Goal: Task Accomplishment & Management: Manage account settings

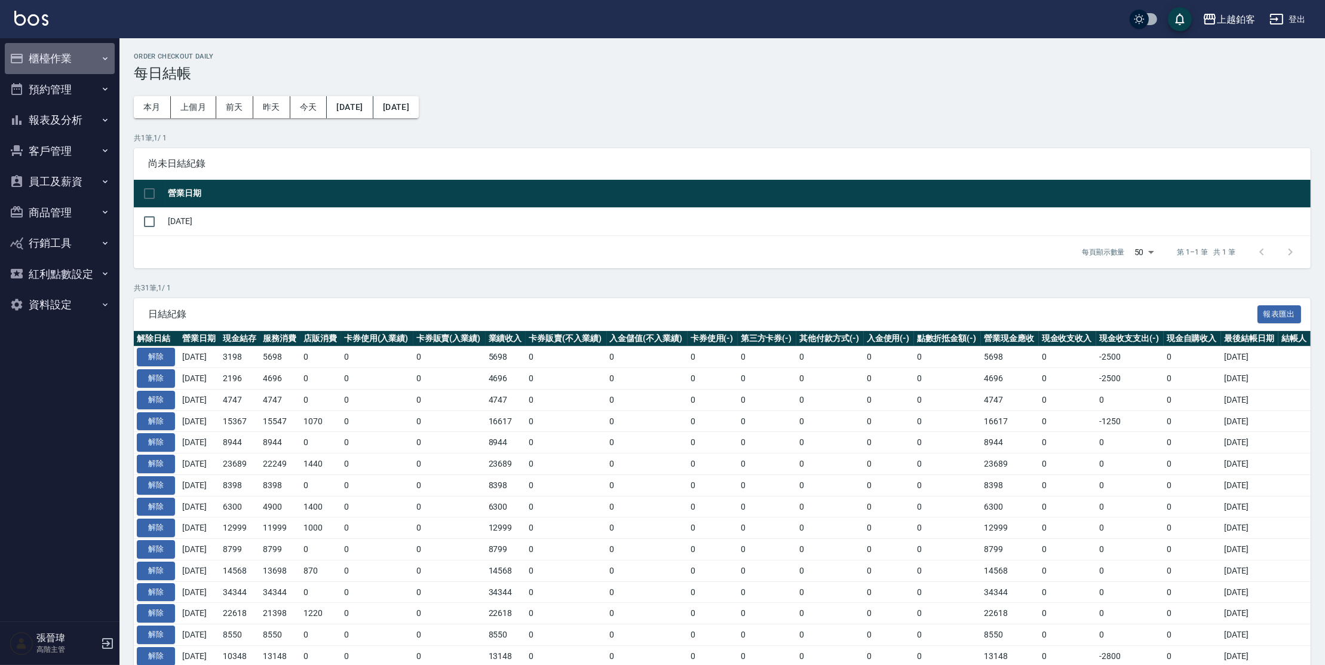
click at [58, 62] on button "櫃檯作業" at bounding box center [60, 58] width 110 height 31
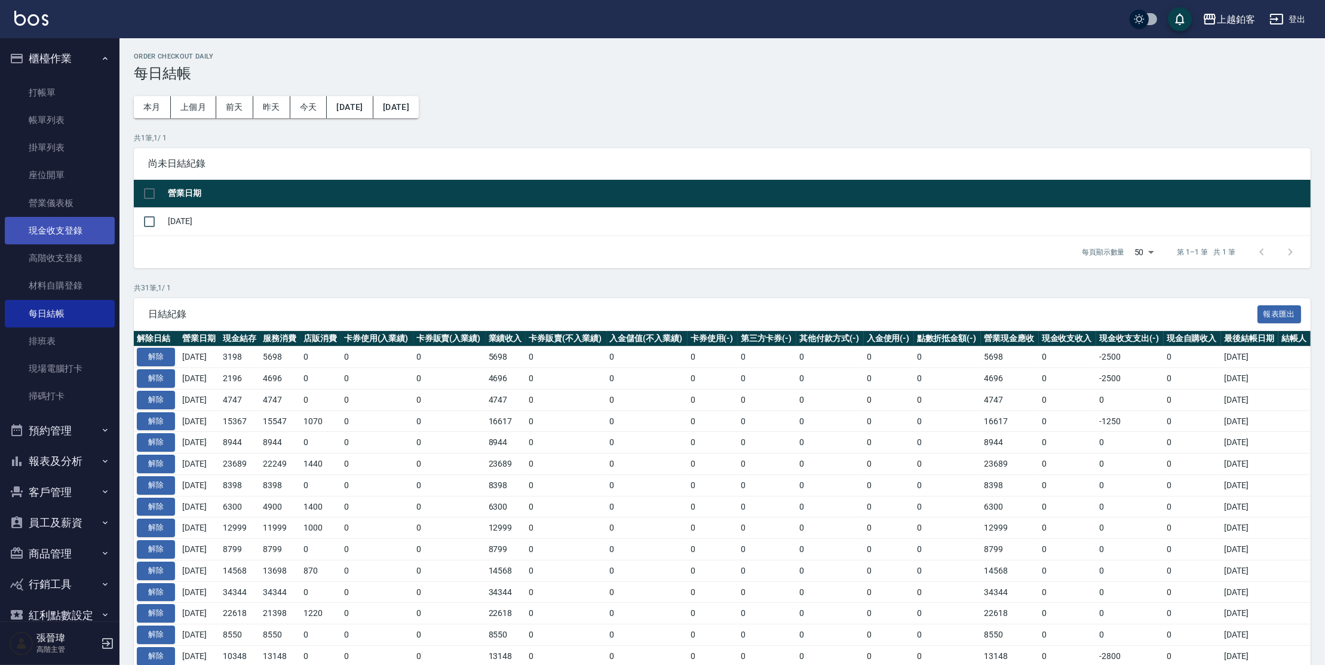
click at [68, 234] on link "現金收支登錄" at bounding box center [60, 230] width 110 height 27
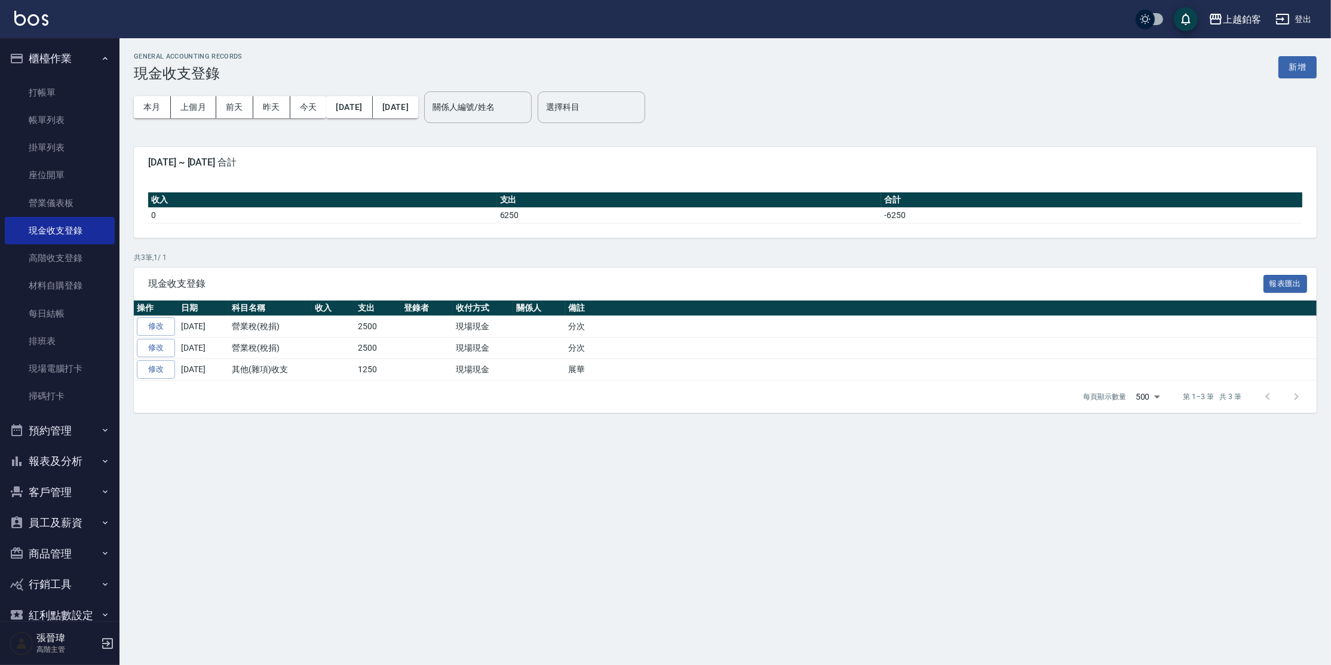
click at [1294, 67] on button "新增" at bounding box center [1297, 67] width 38 height 22
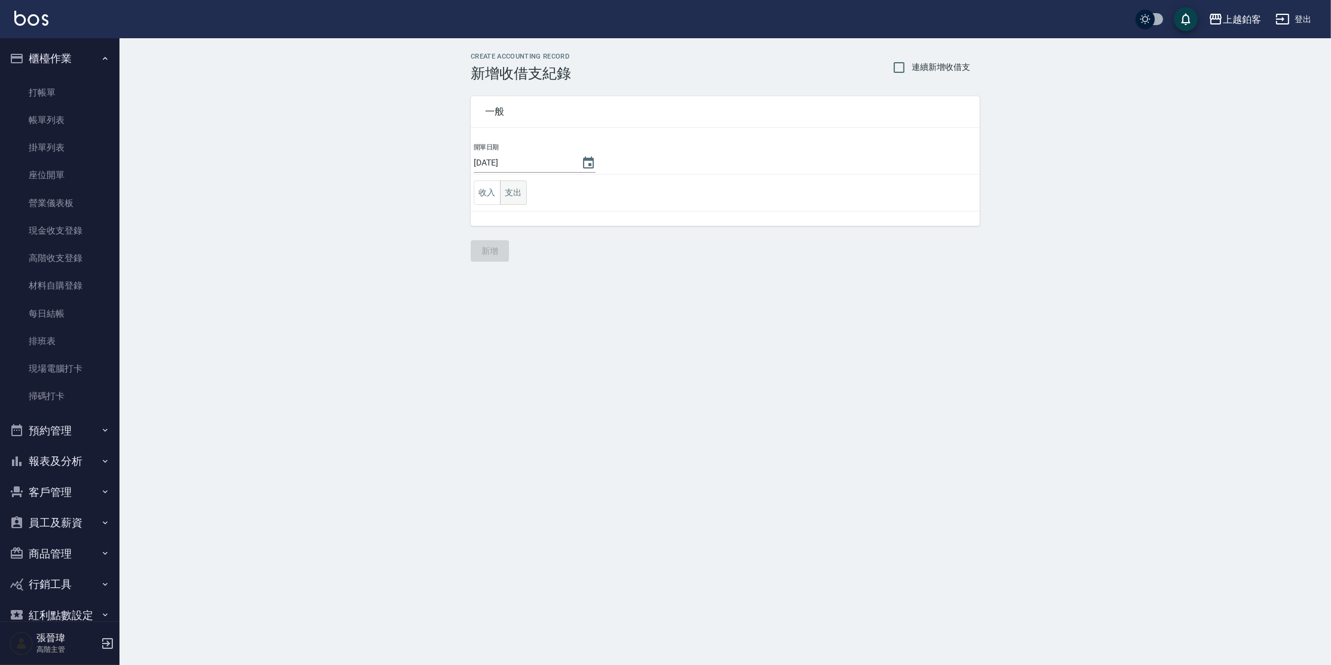
click at [515, 196] on button "支出" at bounding box center [513, 192] width 27 height 24
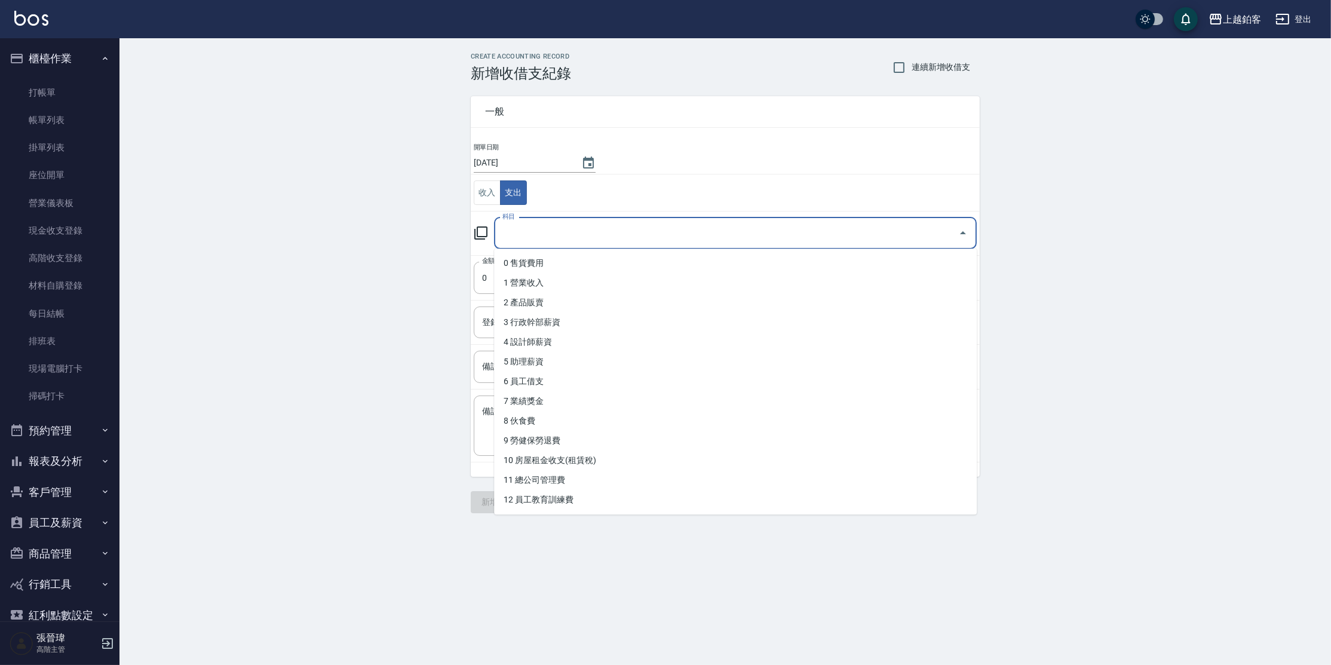
click at [545, 230] on input "科目" at bounding box center [726, 233] width 454 height 21
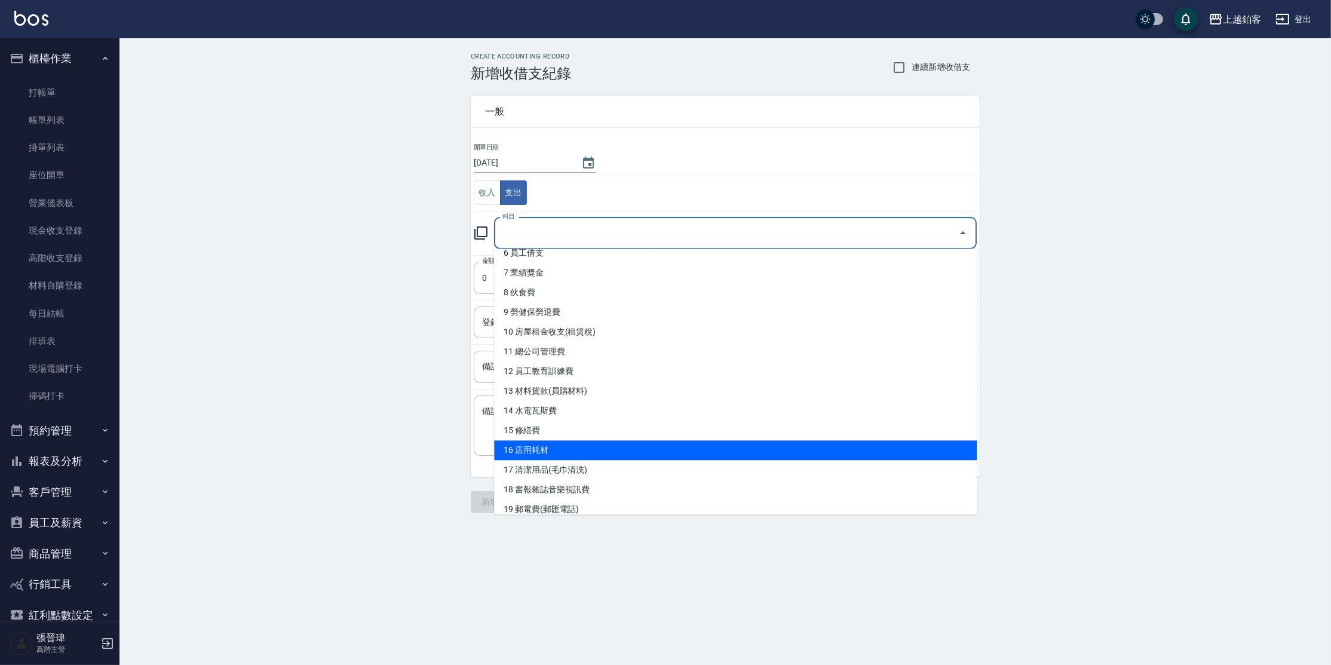
click at [700, 451] on li "16 店用耗材" at bounding box center [735, 450] width 483 height 20
type input "16 店用耗材"
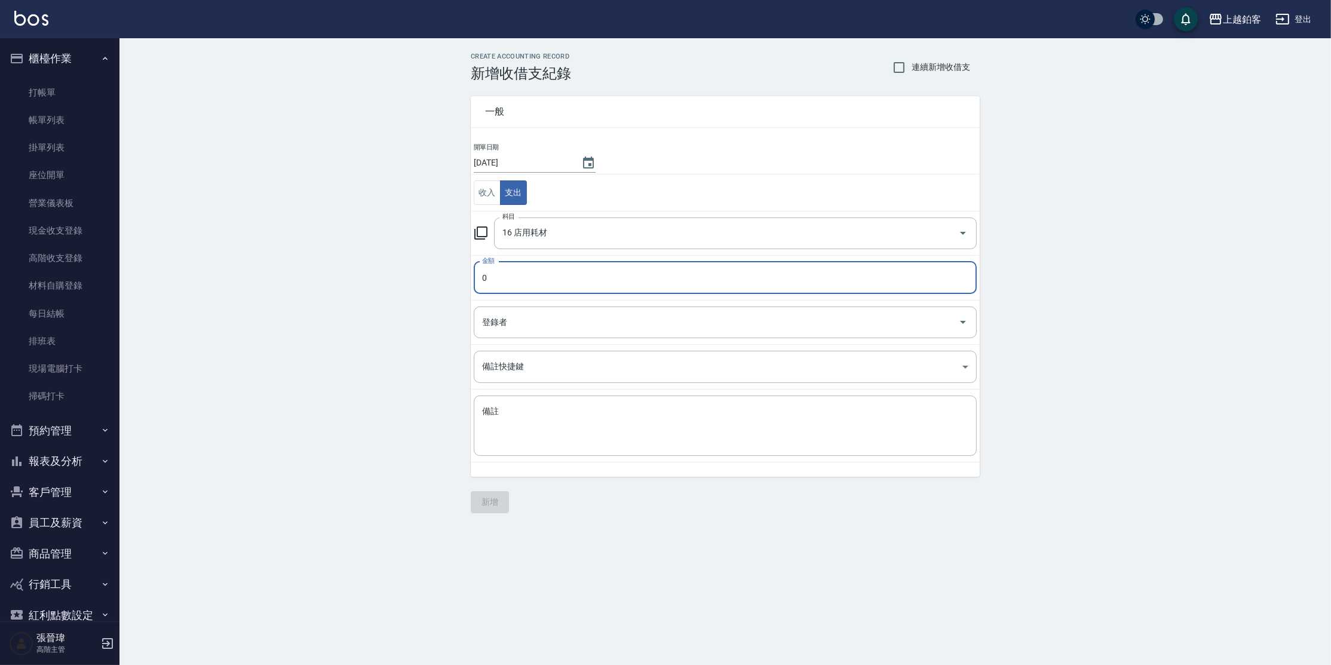
click at [625, 282] on input "0" at bounding box center [725, 278] width 503 height 32
click at [821, 283] on input "0" at bounding box center [725, 278] width 503 height 32
click at [506, 276] on input "0" at bounding box center [725, 278] width 503 height 32
click at [515, 275] on input "0" at bounding box center [725, 278] width 503 height 32
type input "0198"
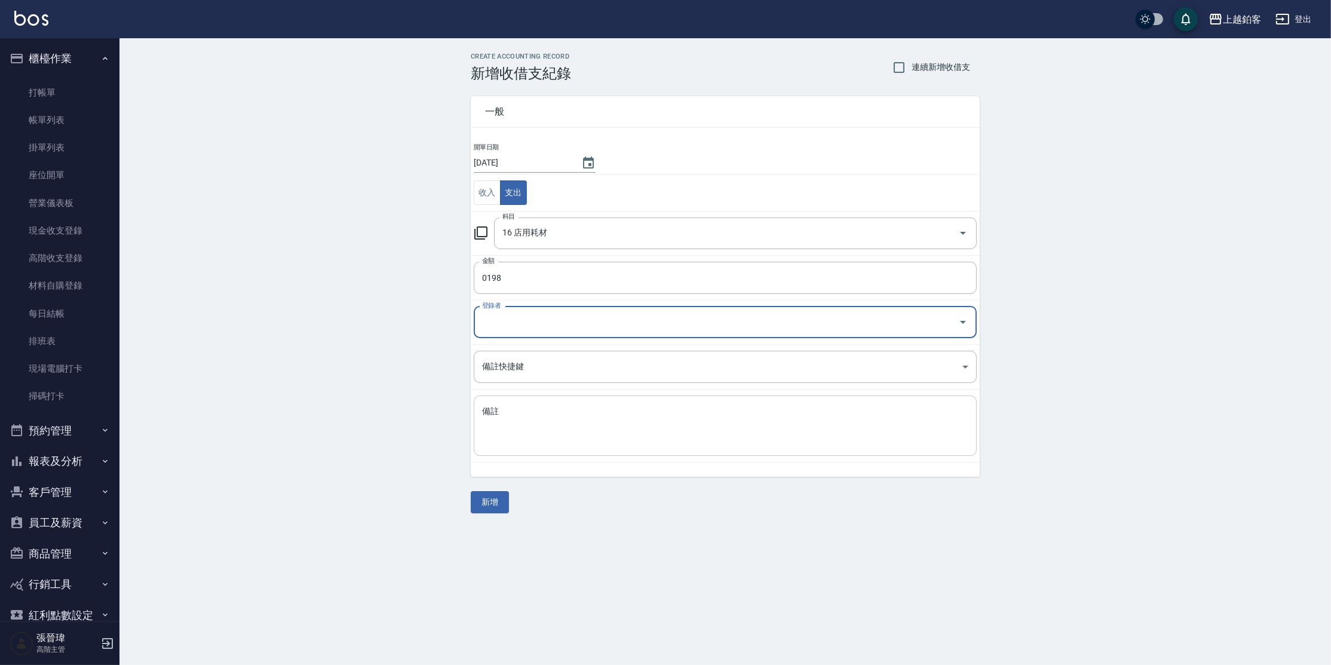
click at [494, 409] on textarea "備註" at bounding box center [725, 426] width 486 height 41
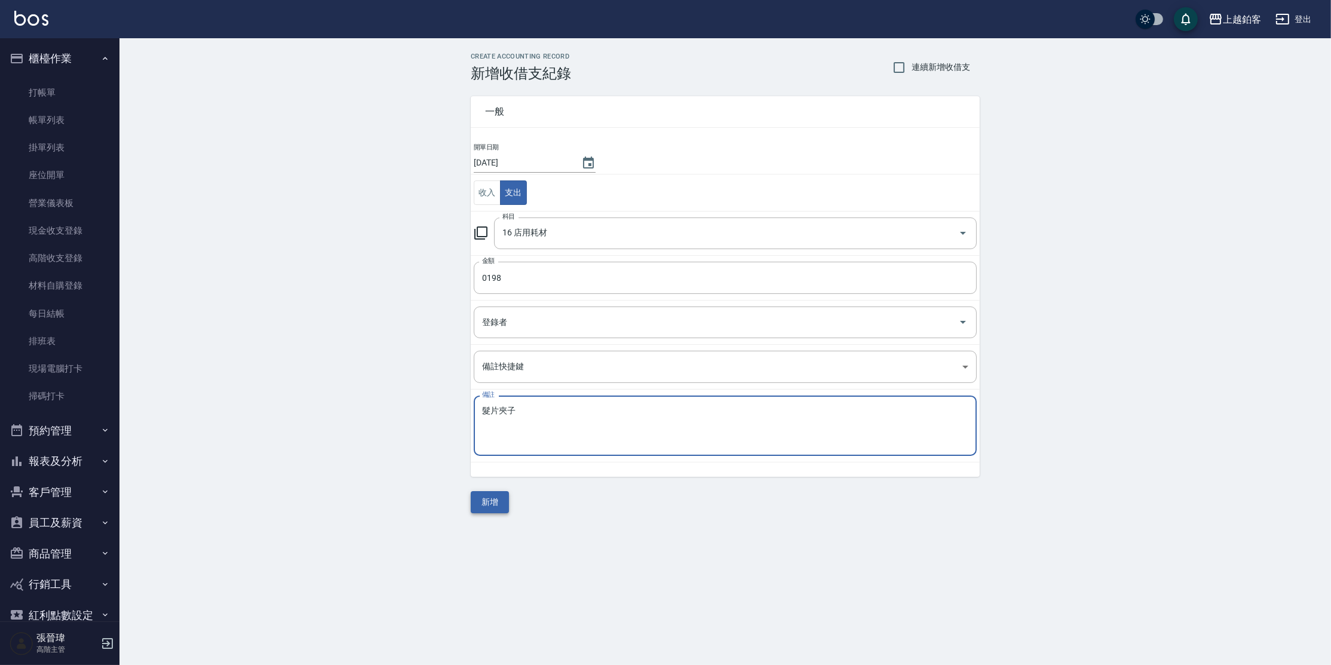
type textarea "髮片夾子"
click at [492, 504] on button "新增" at bounding box center [490, 502] width 38 height 22
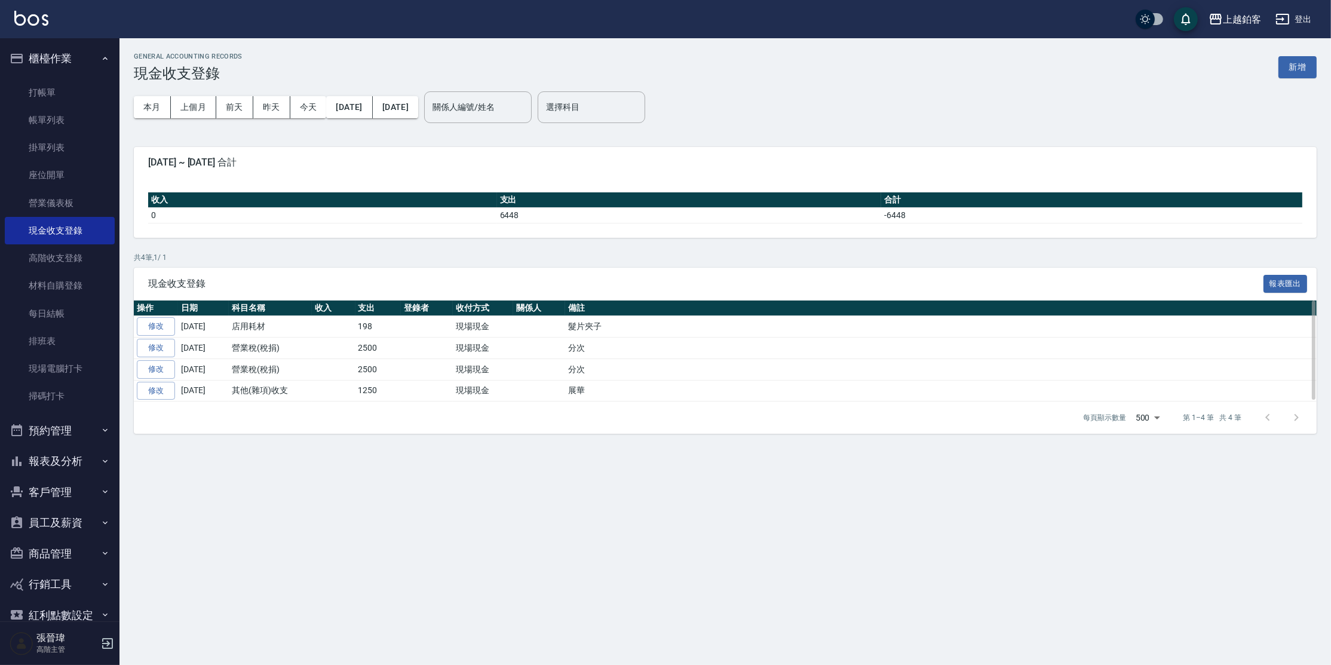
click at [159, 335] on td "修改" at bounding box center [156, 327] width 44 height 22
click at [167, 326] on link "修改" at bounding box center [156, 326] width 38 height 19
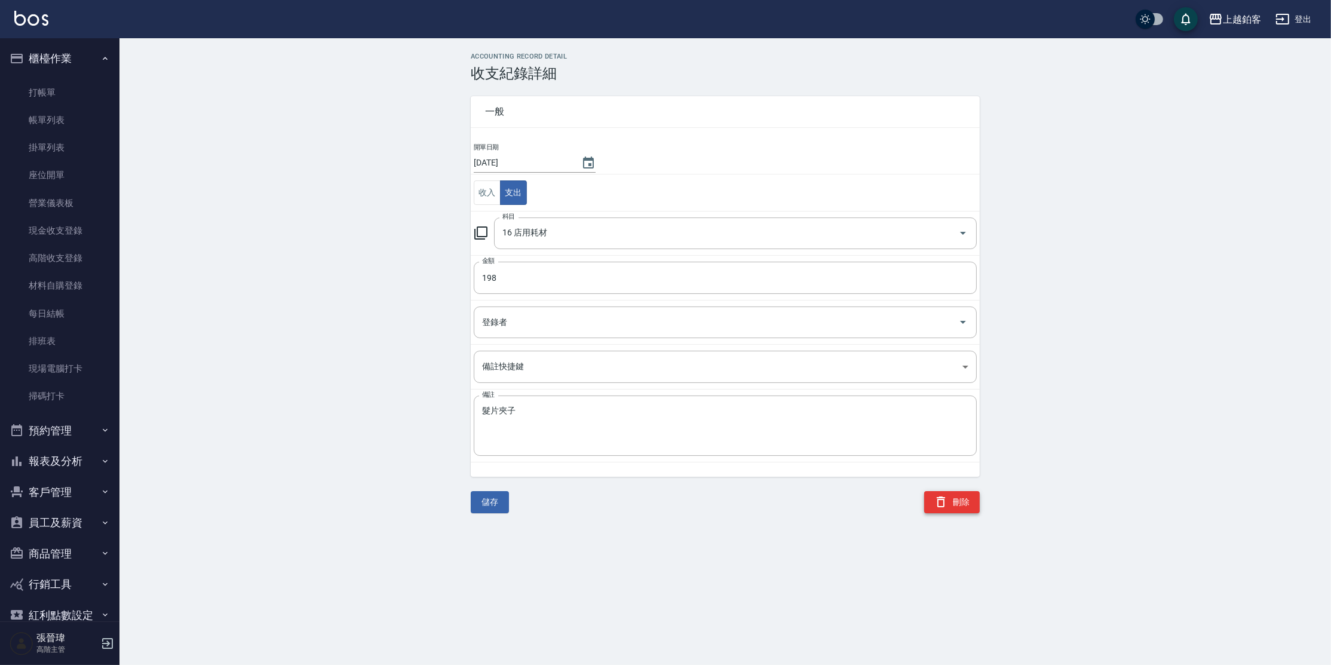
click at [964, 501] on button "刪除" at bounding box center [952, 502] width 56 height 22
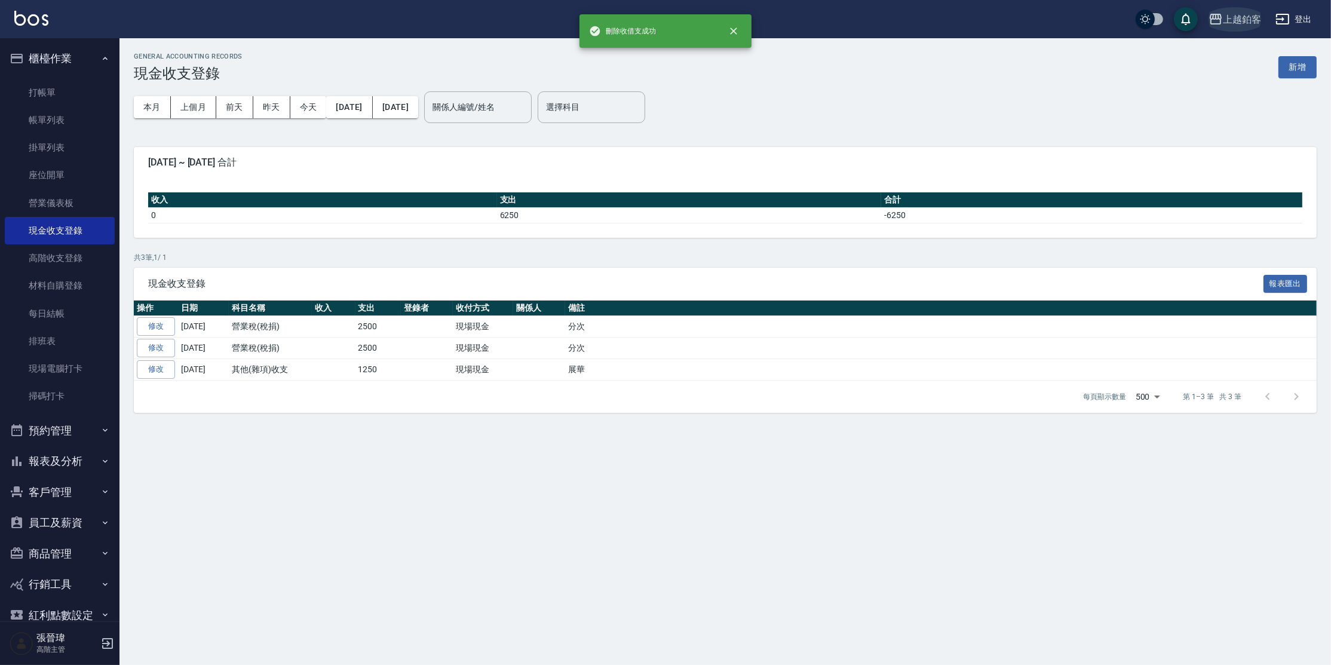
click at [1243, 18] on div "上越鉑客" at bounding box center [1242, 19] width 38 height 15
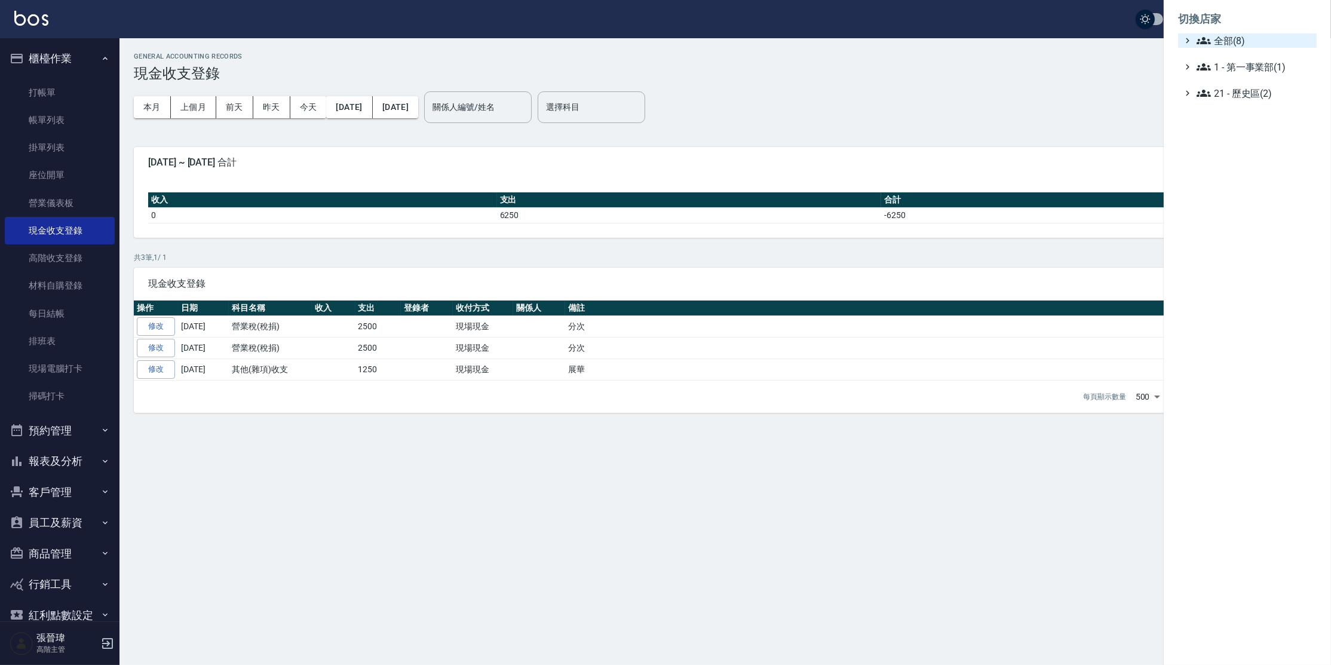
click at [1232, 38] on span "全部(8)" at bounding box center [1253, 40] width 115 height 14
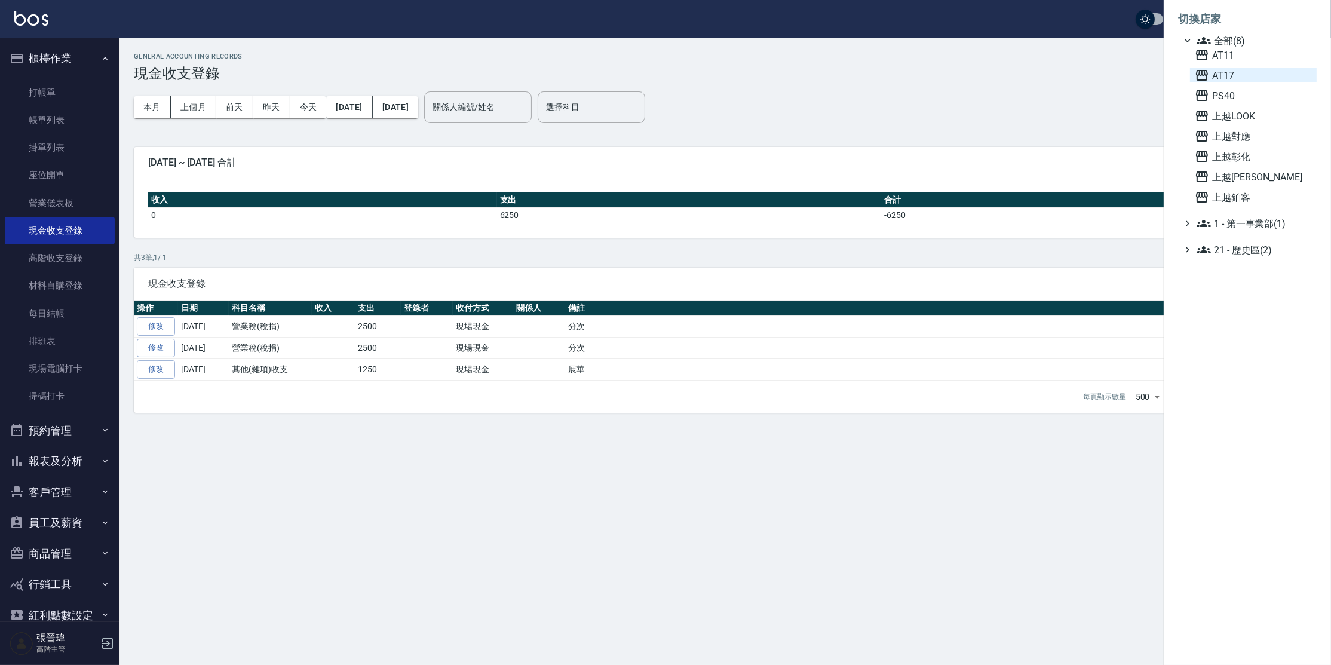
click at [1230, 76] on span "AT17" at bounding box center [1253, 75] width 117 height 14
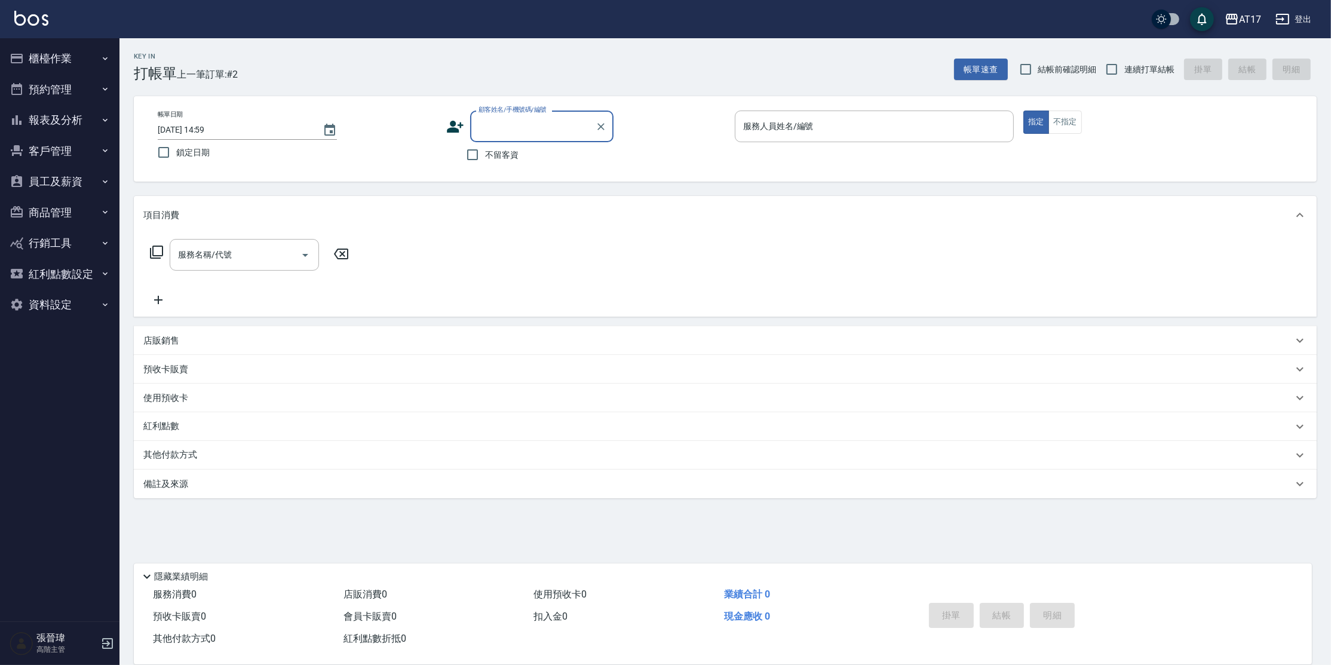
click at [51, 56] on button "櫃檯作業" at bounding box center [60, 58] width 110 height 31
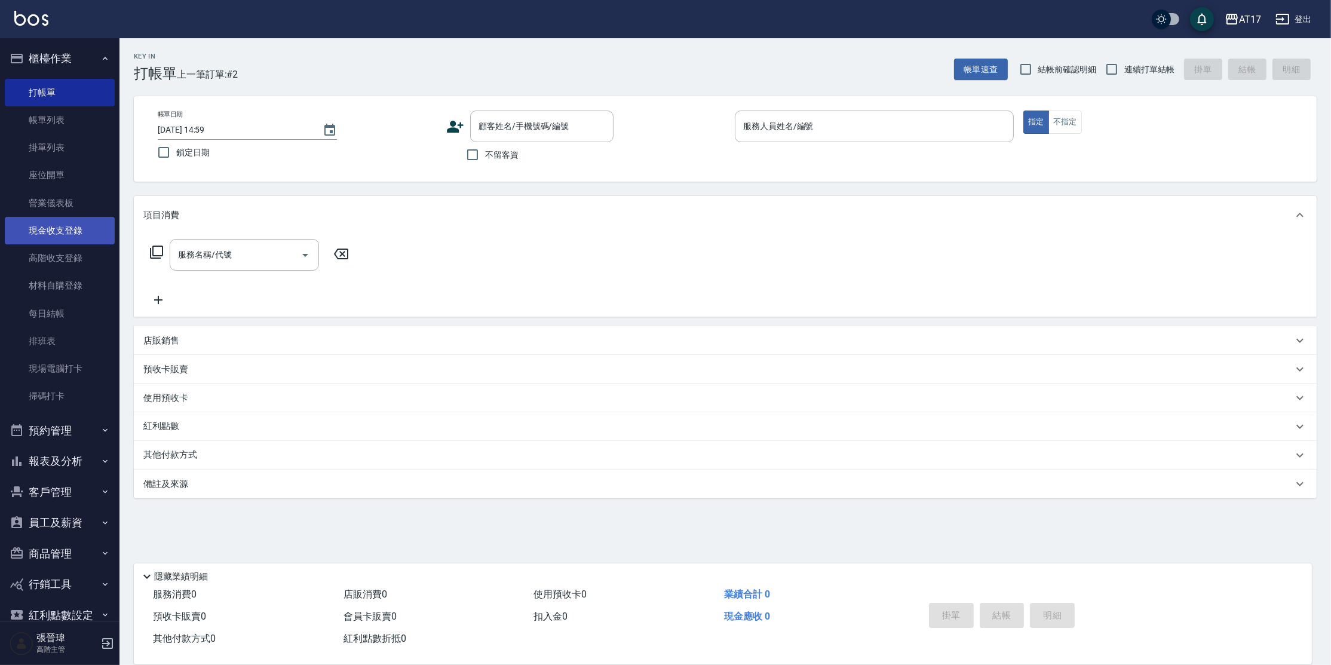
click at [67, 231] on link "現金收支登錄" at bounding box center [60, 230] width 110 height 27
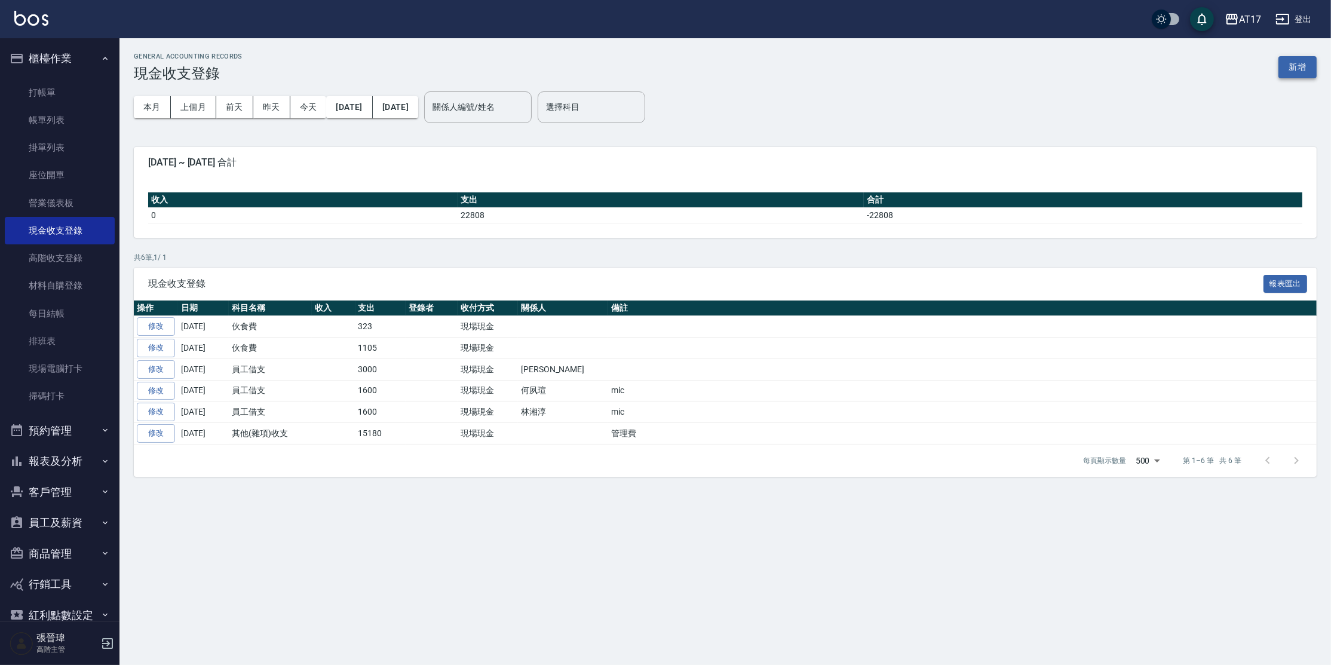
click at [1284, 78] on div "GENERAL ACCOUNTING RECORDS 現金收支登錄 新增" at bounding box center [725, 67] width 1183 height 29
click at [1305, 57] on button "新增" at bounding box center [1297, 67] width 38 height 22
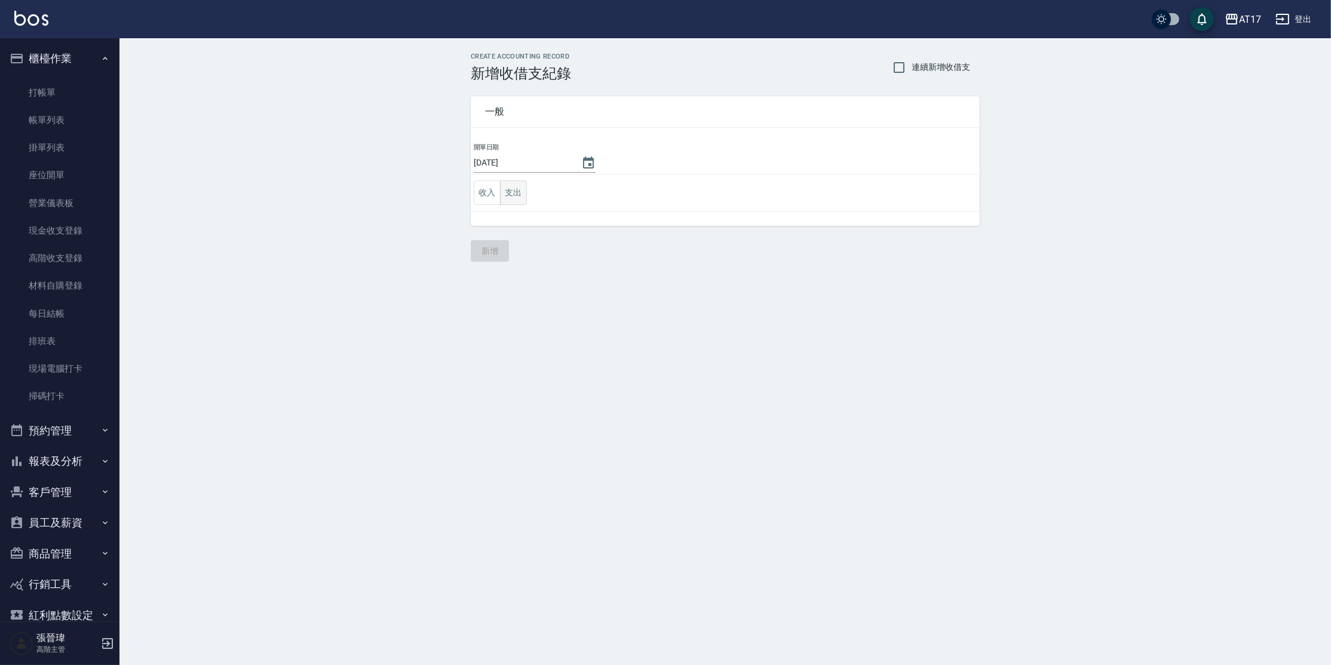
click at [510, 192] on button "支出" at bounding box center [513, 192] width 27 height 24
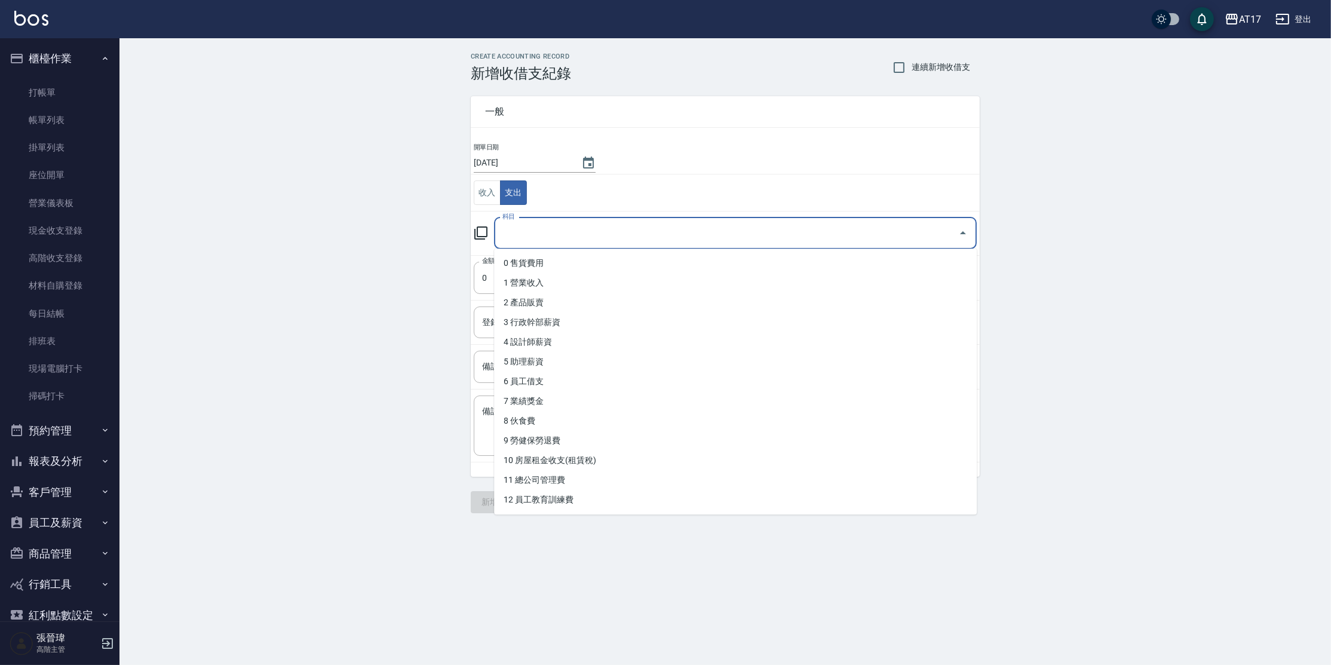
click at [603, 226] on input "科目" at bounding box center [726, 233] width 454 height 21
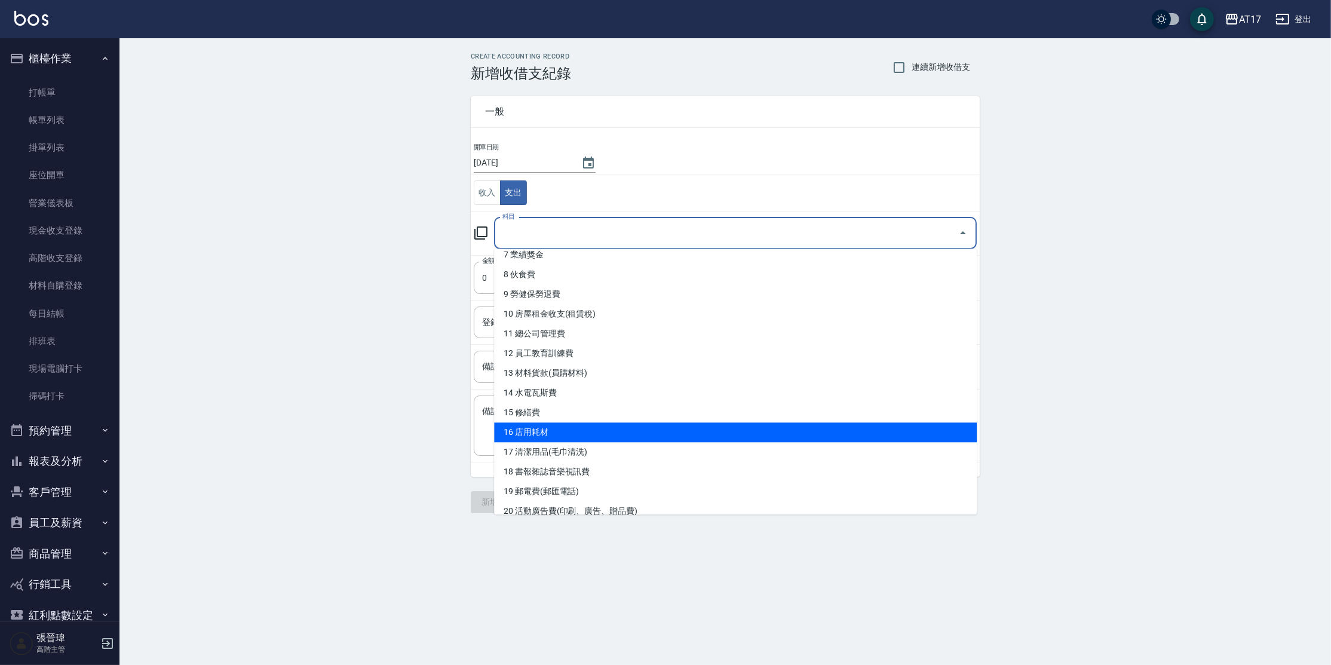
click at [681, 434] on li "16 店用耗材" at bounding box center [735, 432] width 483 height 20
type input "16 店用耗材"
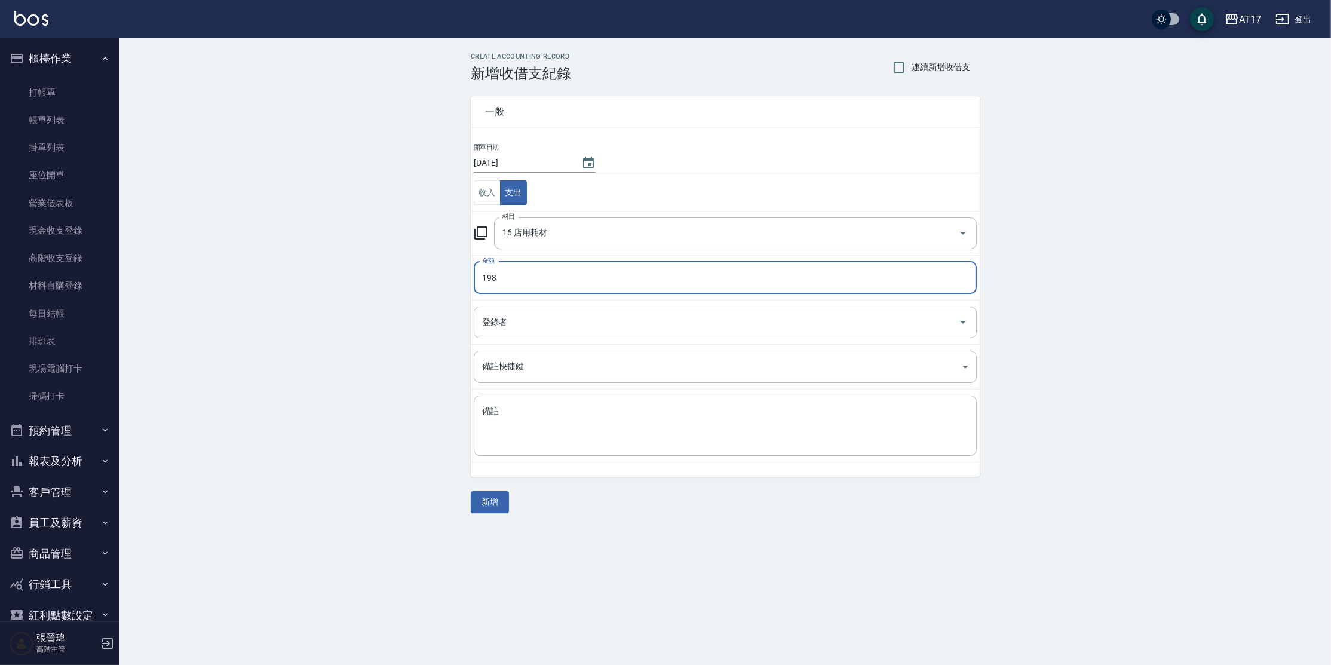
type input "198"
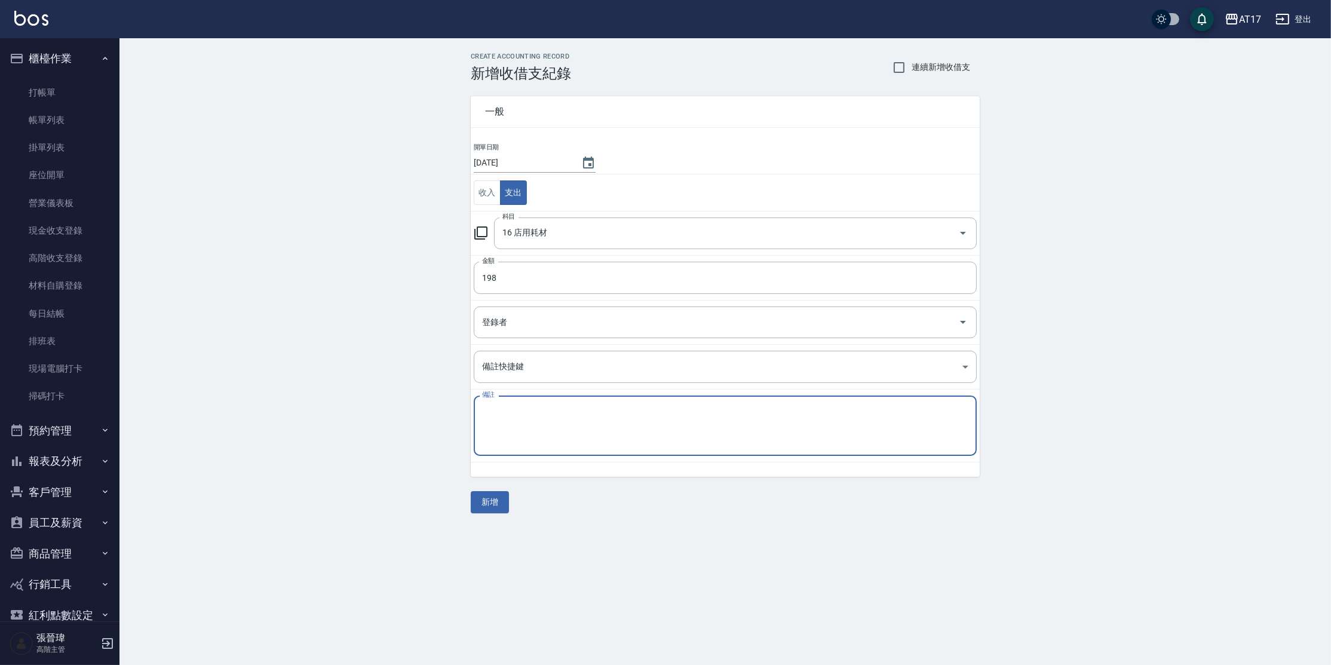
click at [554, 410] on textarea "備註" at bounding box center [725, 426] width 486 height 41
type textarea "z"
type textarea "髮片夾子"
click at [496, 499] on button "新增" at bounding box center [490, 502] width 38 height 22
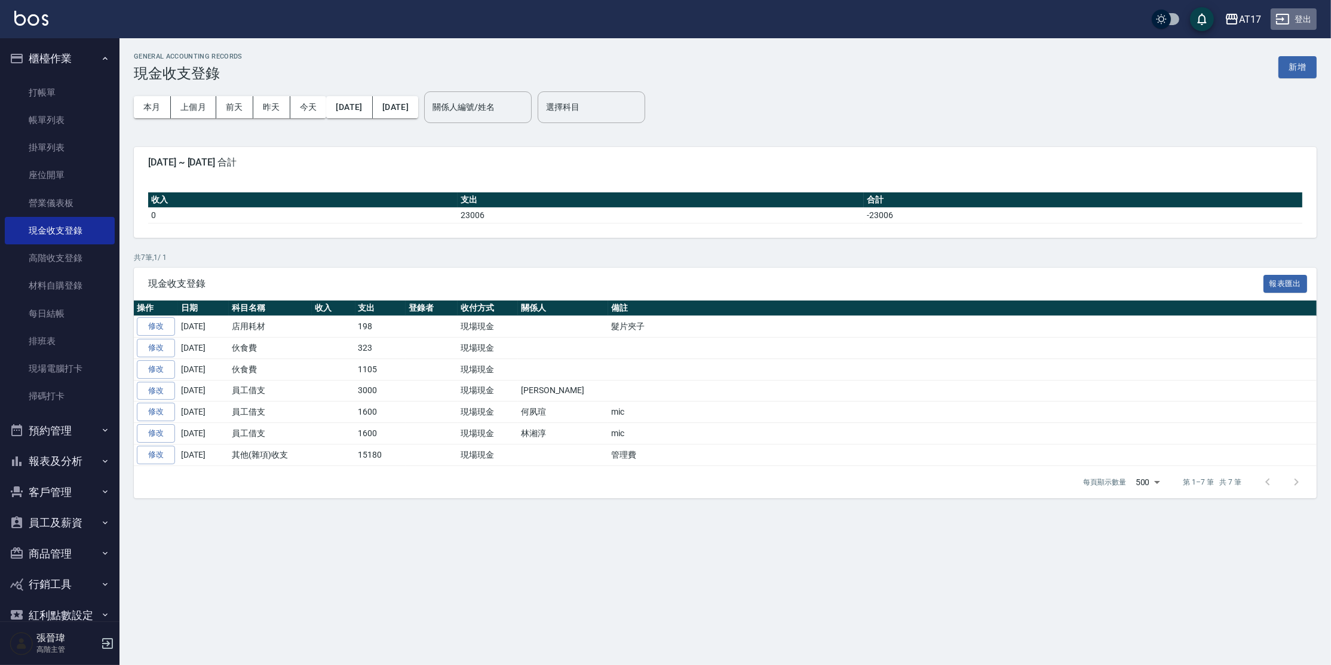
click at [1298, 16] on button "登出" at bounding box center [1293, 19] width 46 height 22
